Goal: Navigation & Orientation: Find specific page/section

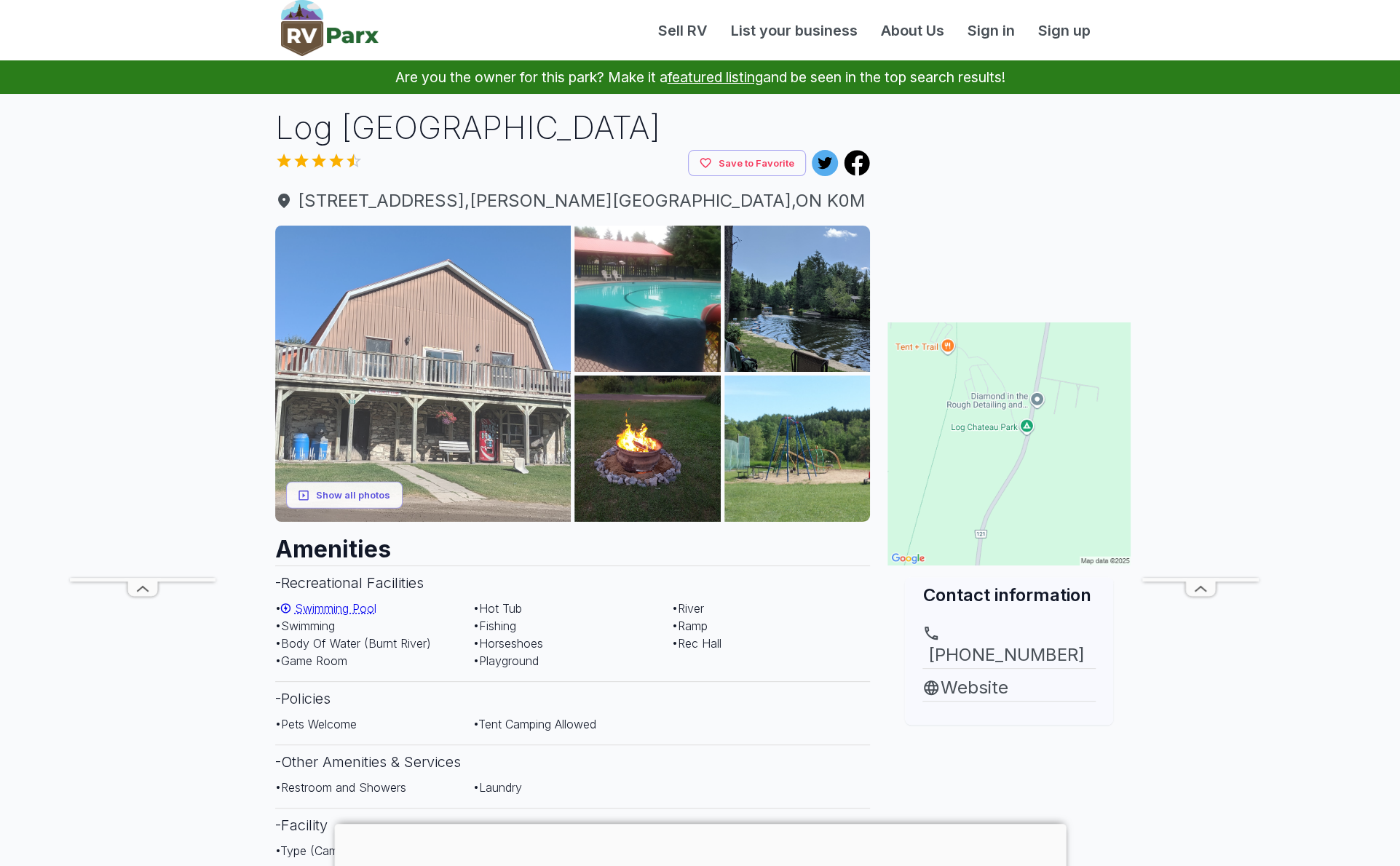
click at [486, 382] on img at bounding box center [423, 373] width 296 height 296
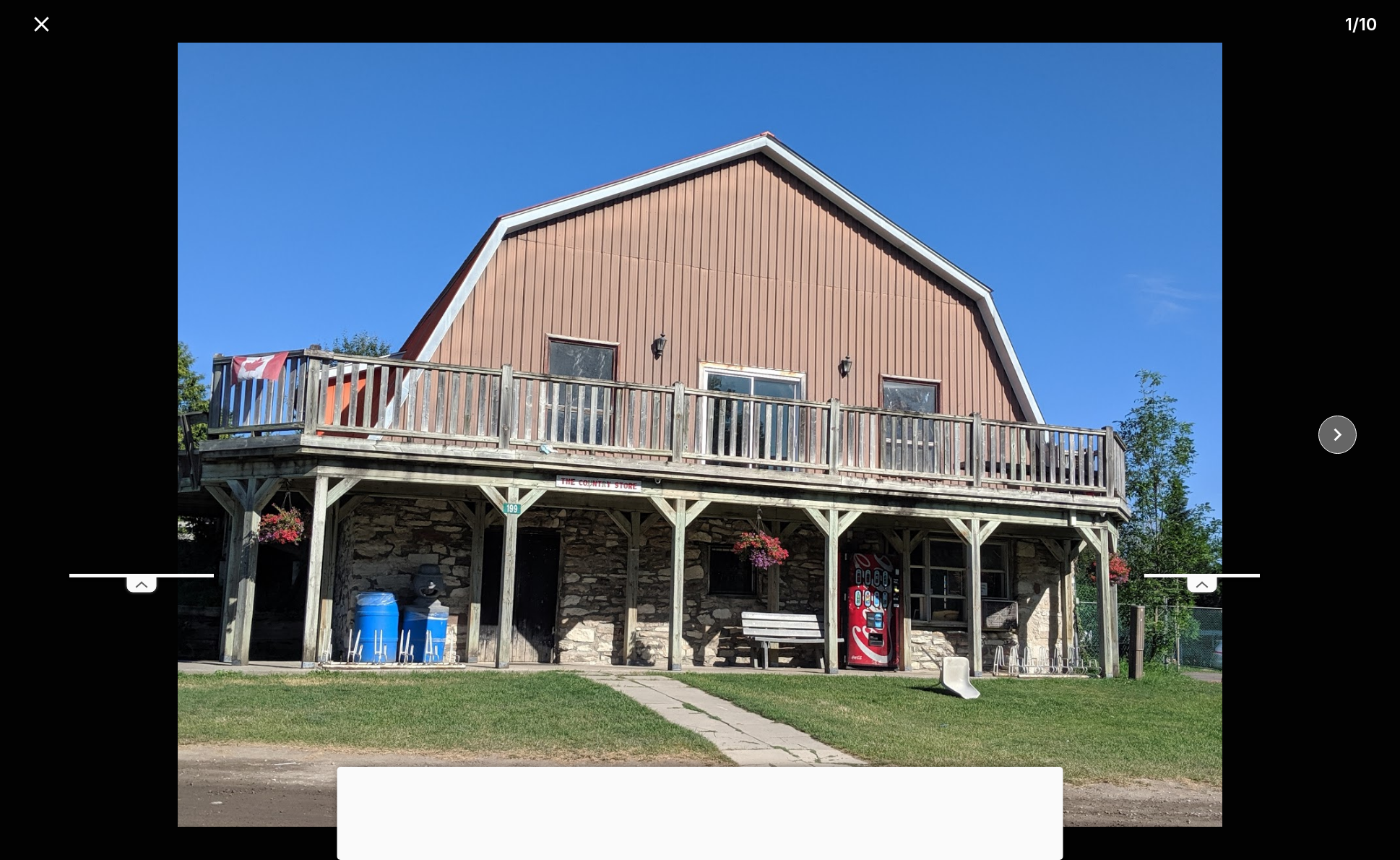
click at [1335, 429] on icon "close" at bounding box center [1338, 435] width 8 height 13
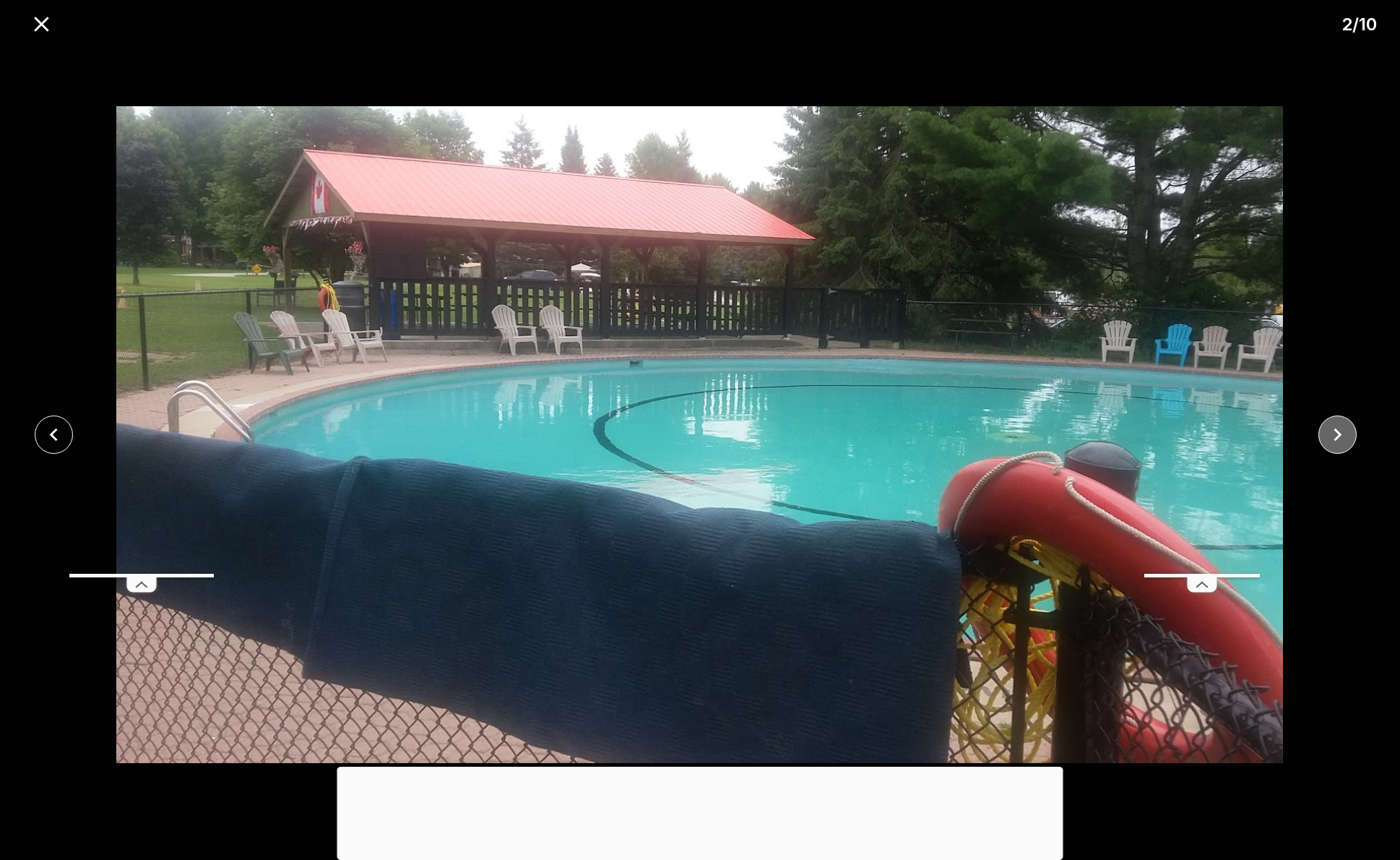
click at [1335, 429] on icon "close" at bounding box center [1338, 435] width 8 height 13
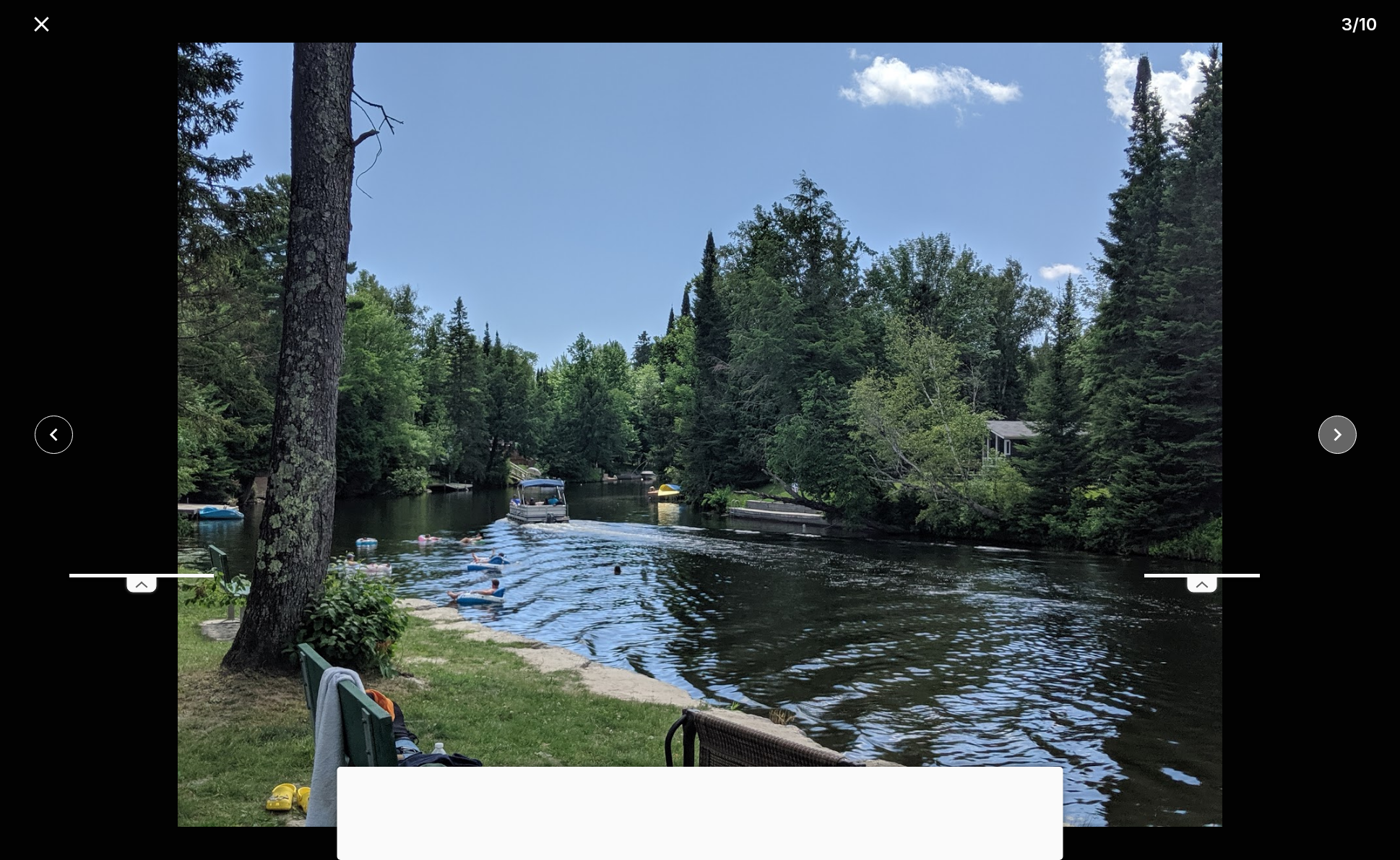
click at [1335, 429] on icon "close" at bounding box center [1338, 435] width 8 height 13
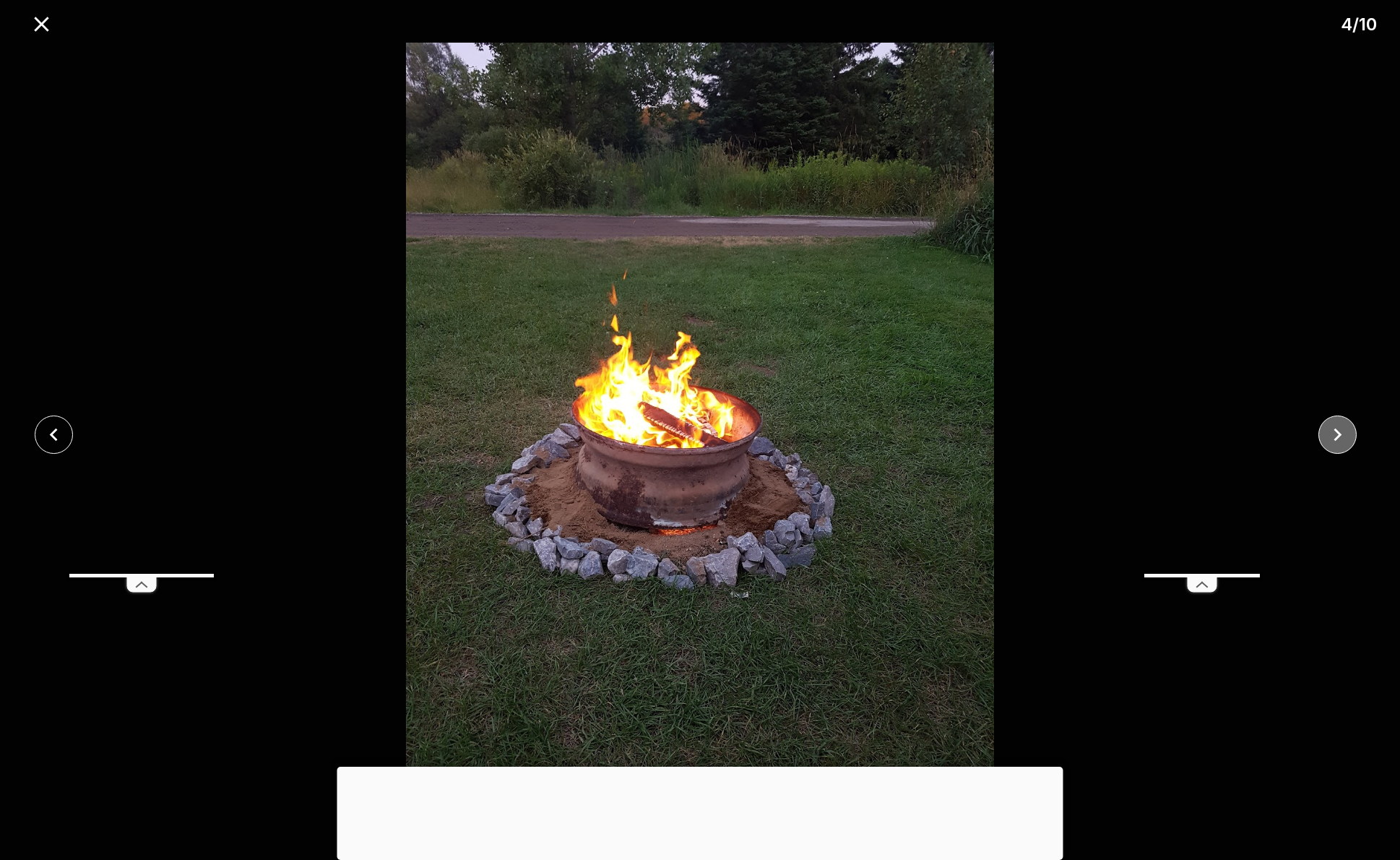
click at [1335, 429] on icon "close" at bounding box center [1338, 435] width 8 height 13
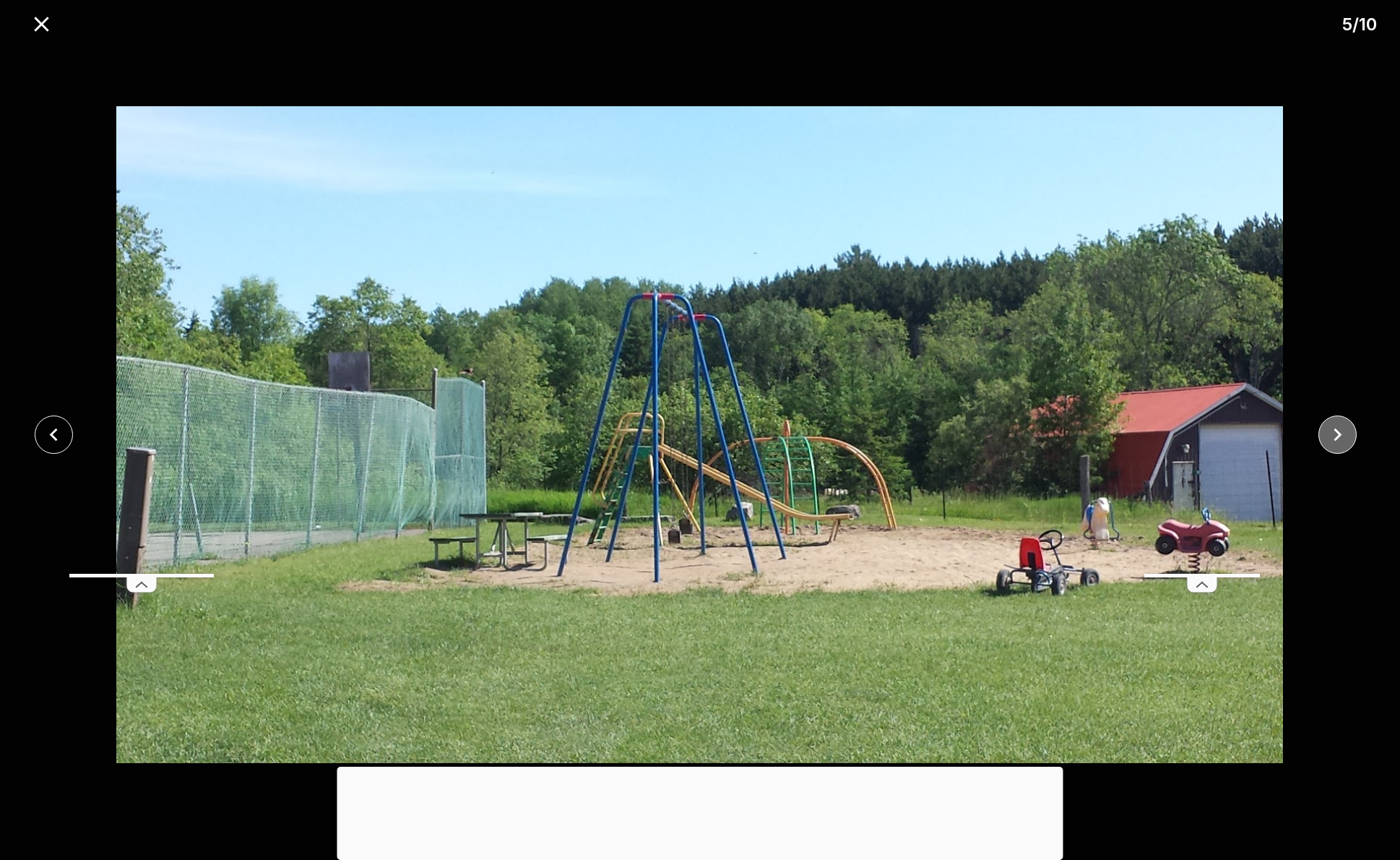
click at [1335, 430] on icon "close" at bounding box center [1338, 435] width 8 height 13
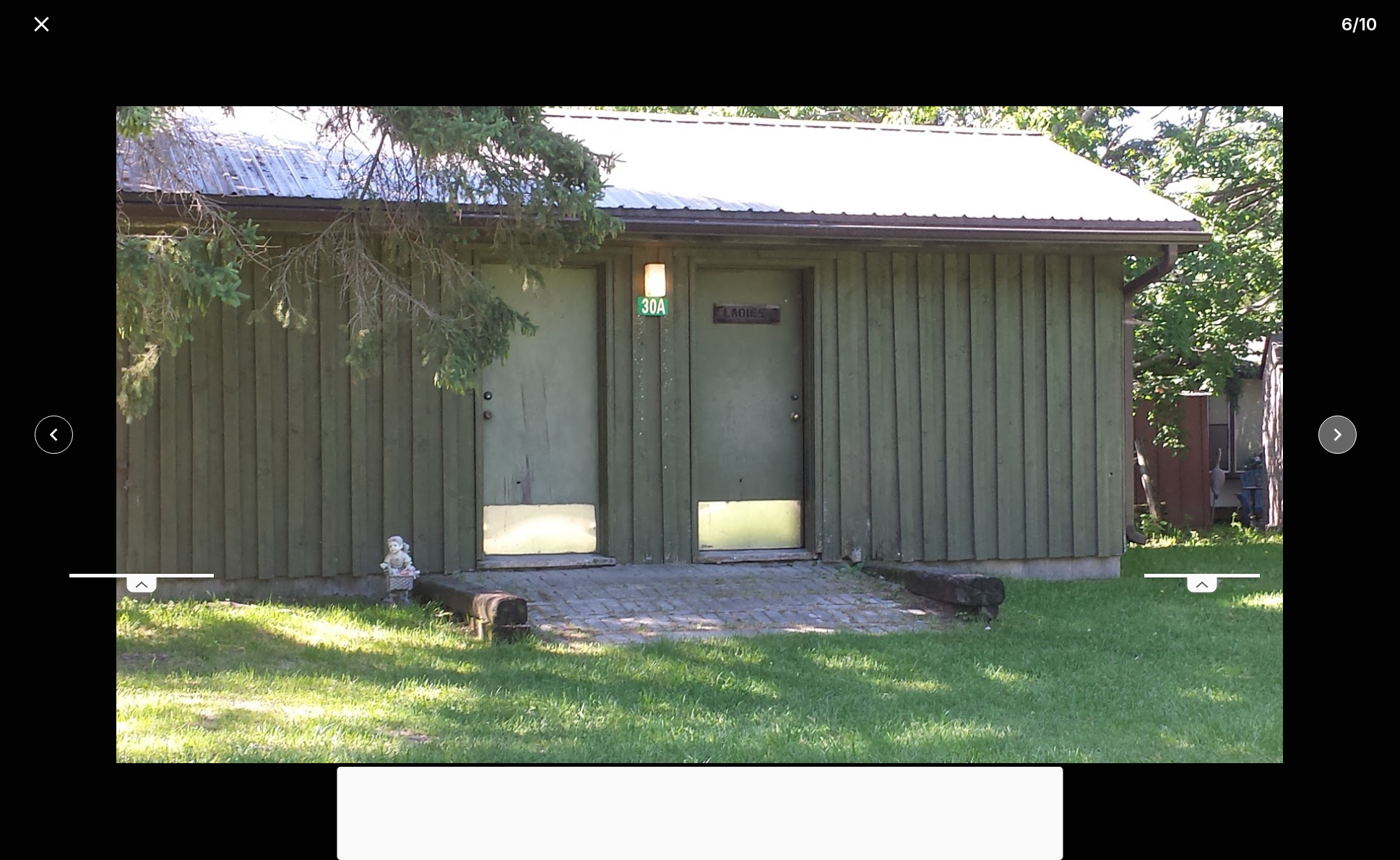
click at [1335, 430] on icon "close" at bounding box center [1338, 435] width 8 height 13
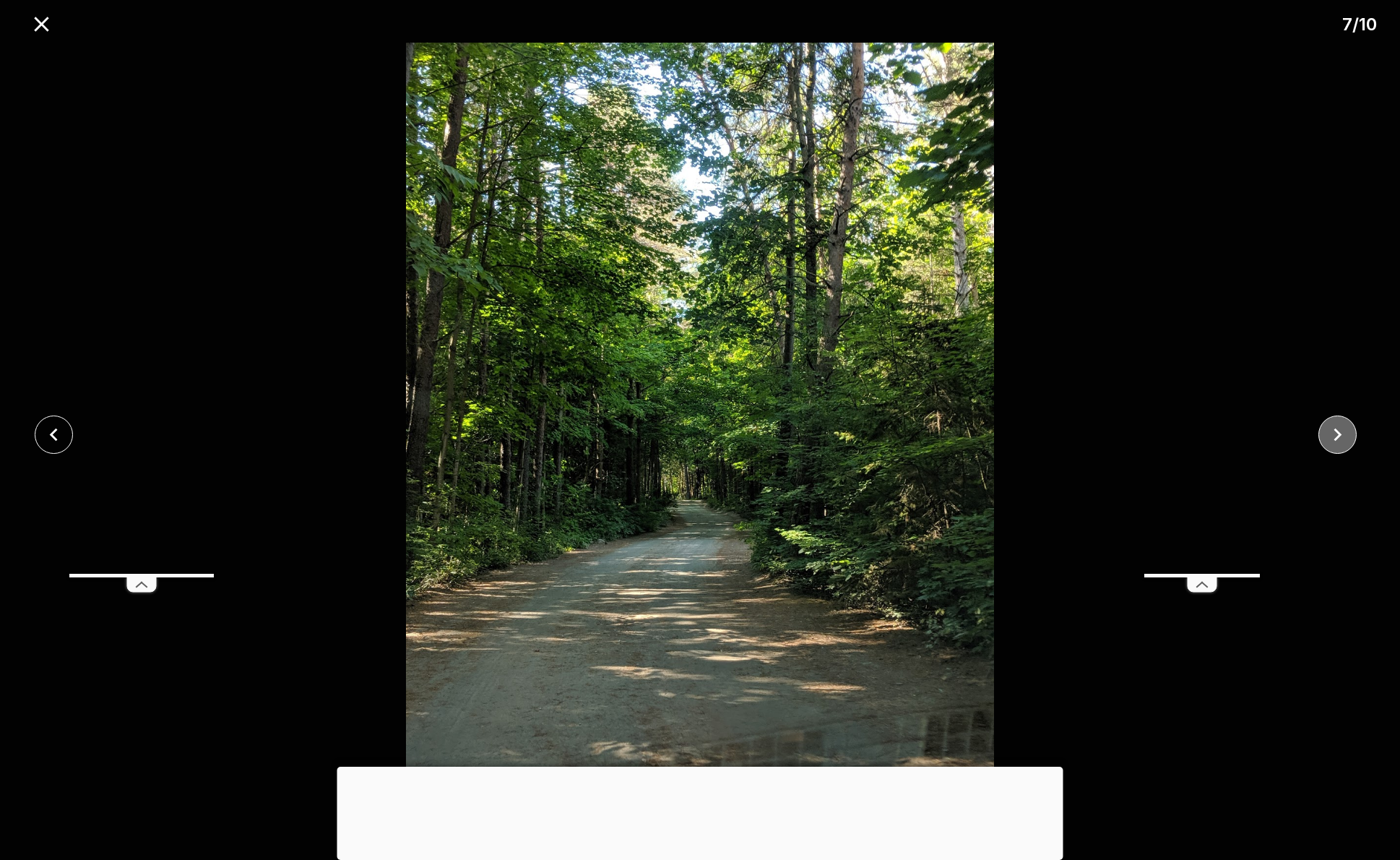
click at [1335, 430] on icon "close" at bounding box center [1338, 435] width 8 height 13
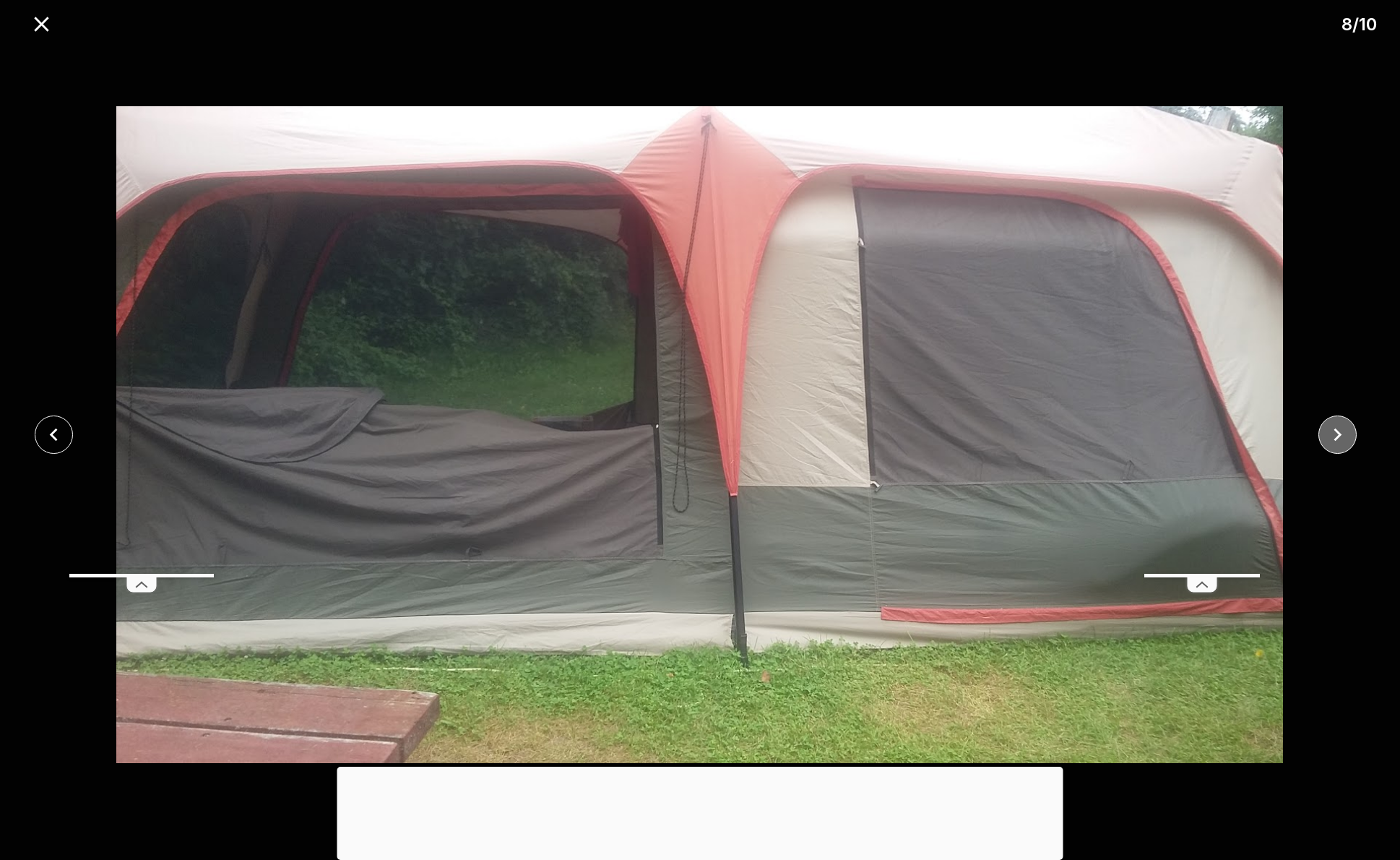
click at [1335, 430] on icon "close" at bounding box center [1338, 435] width 8 height 13
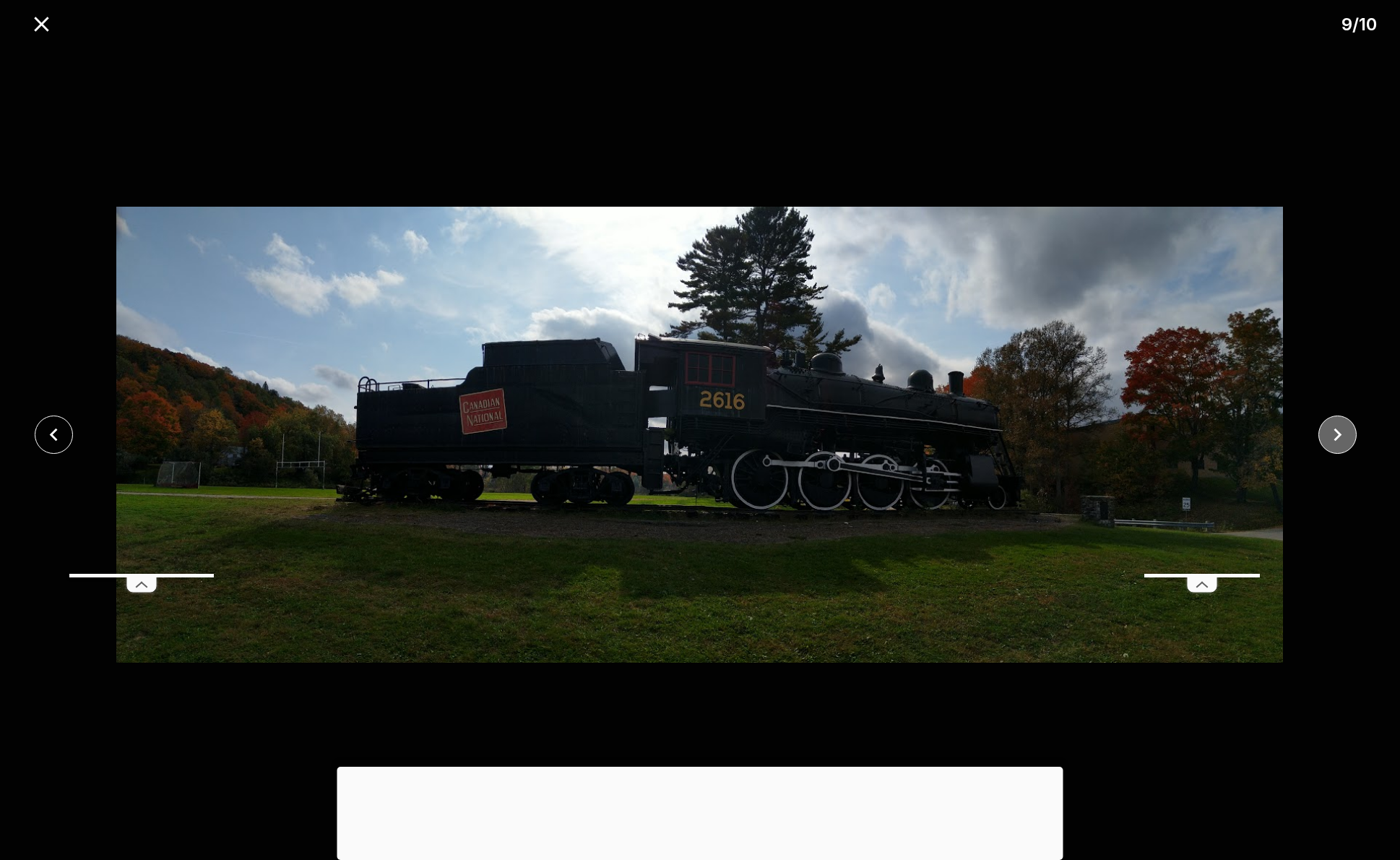
click at [1336, 430] on icon "close" at bounding box center [1338, 435] width 8 height 13
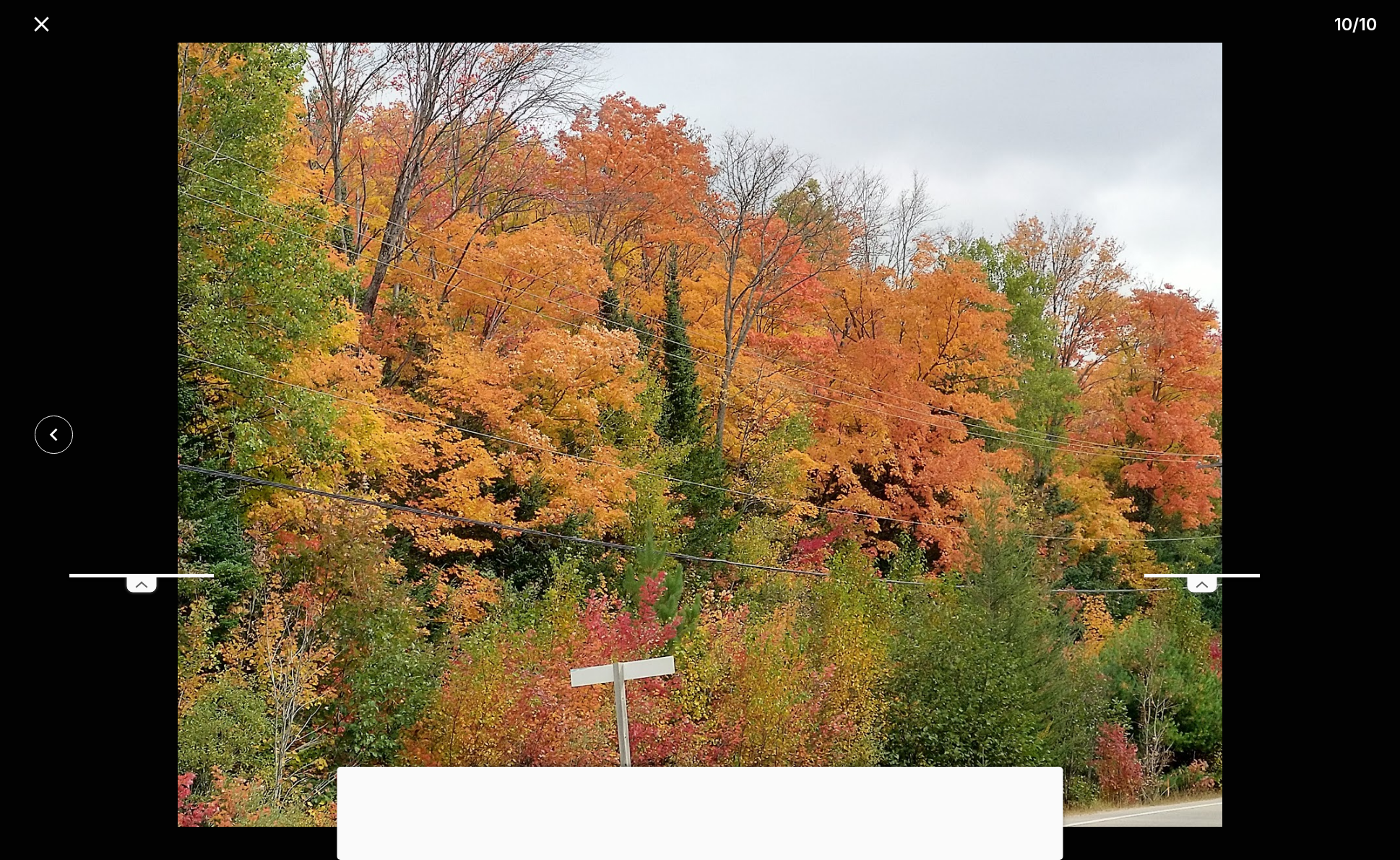
click at [1336, 430] on div at bounding box center [700, 434] width 1400 height 784
click at [41, 25] on icon "close" at bounding box center [41, 24] width 15 height 15
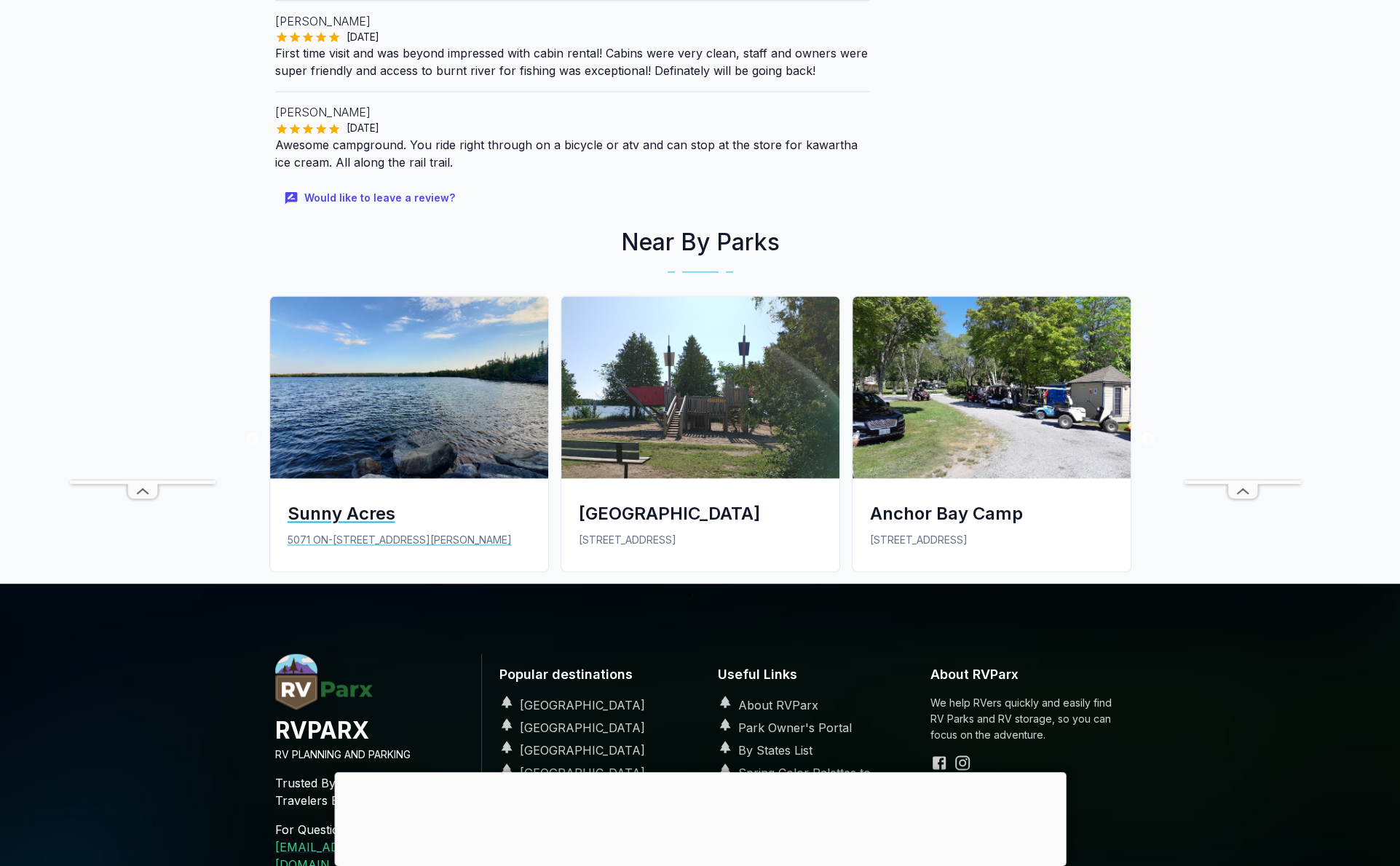
scroll to position [1527, 0]
